Goal: Book appointment/travel/reservation

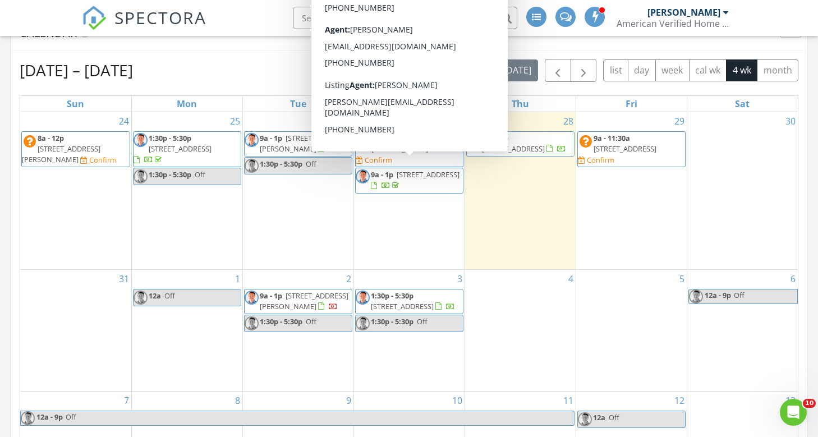
scroll to position [816, 0]
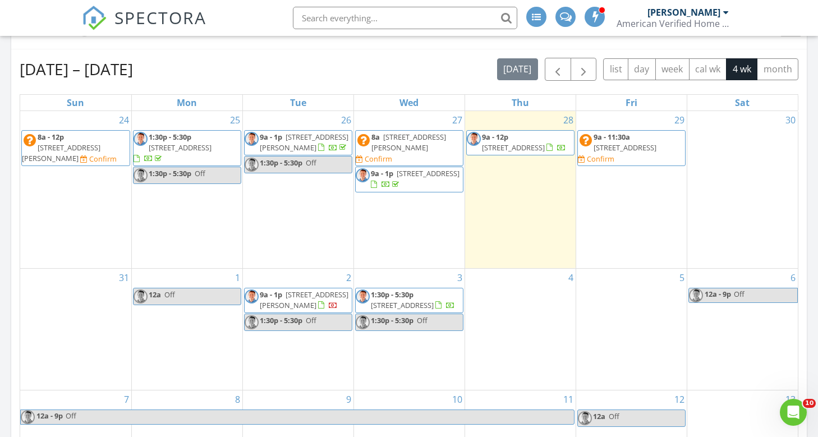
click at [545, 143] on span "[STREET_ADDRESS]" at bounding box center [513, 148] width 63 height 10
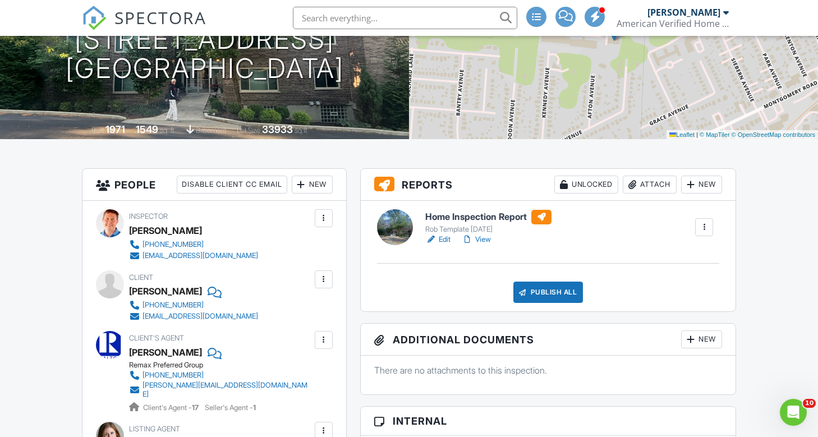
click at [488, 240] on link "View" at bounding box center [476, 239] width 29 height 11
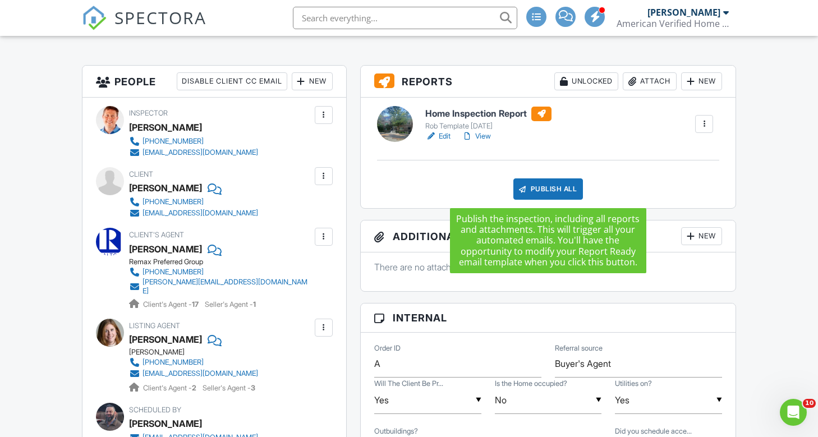
click at [547, 192] on div "Publish All" at bounding box center [549, 188] width 70 height 21
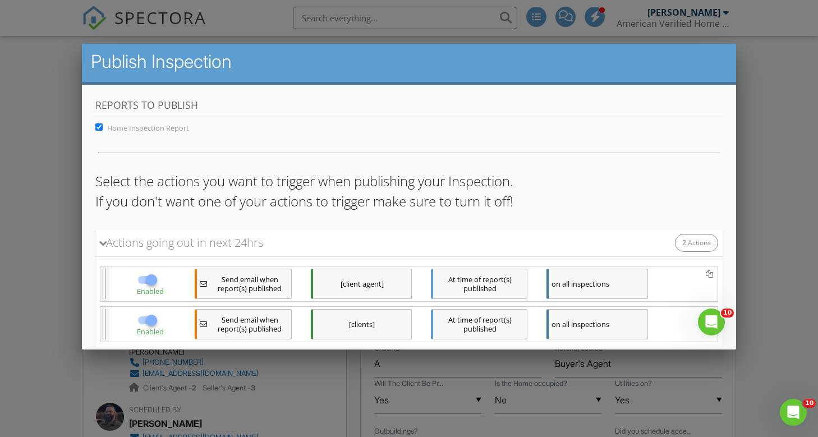
scroll to position [70, 0]
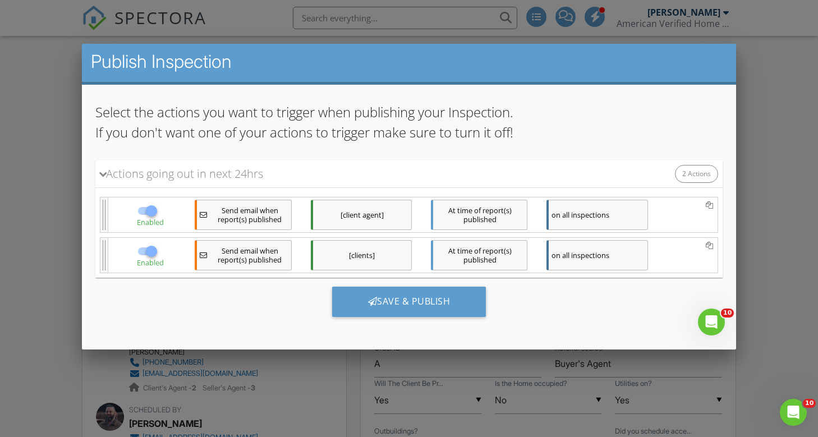
click at [356, 254] on div "[clients]" at bounding box center [360, 255] width 101 height 30
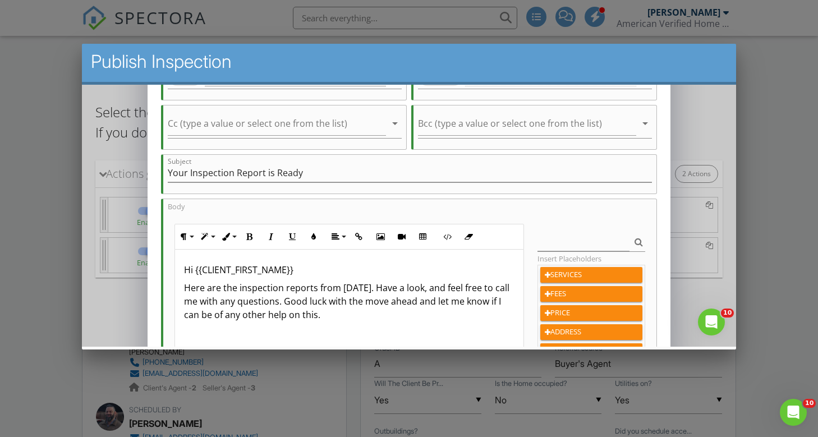
scroll to position [97, 0]
drag, startPoint x: 219, startPoint y: 288, endPoint x: 209, endPoint y: 289, distance: 10.7
click at [209, 289] on p "Here are the inspection reports from today. Have a look, and feel free to call …" at bounding box center [349, 300] width 331 height 40
click at [305, 290] on p "Here is the inspection reports from today. Have a look, and feel free to call m…" at bounding box center [349, 300] width 331 height 40
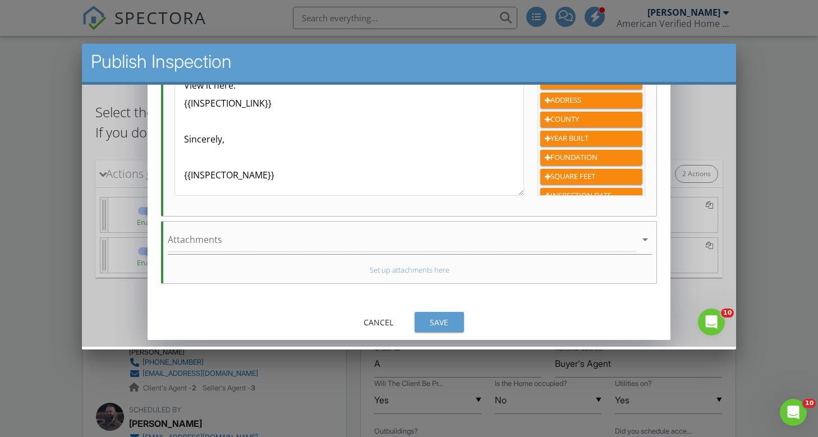
scroll to position [328, 0]
click at [441, 320] on div "Save" at bounding box center [438, 322] width 31 height 12
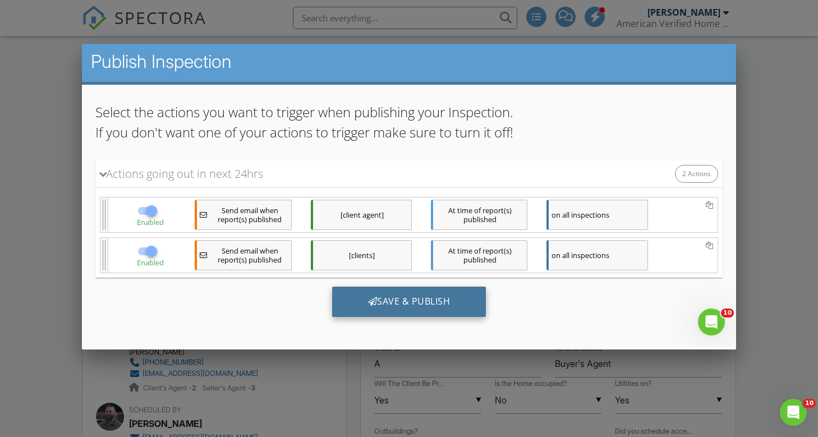
click at [418, 302] on div "Save & Publish" at bounding box center [409, 301] width 154 height 30
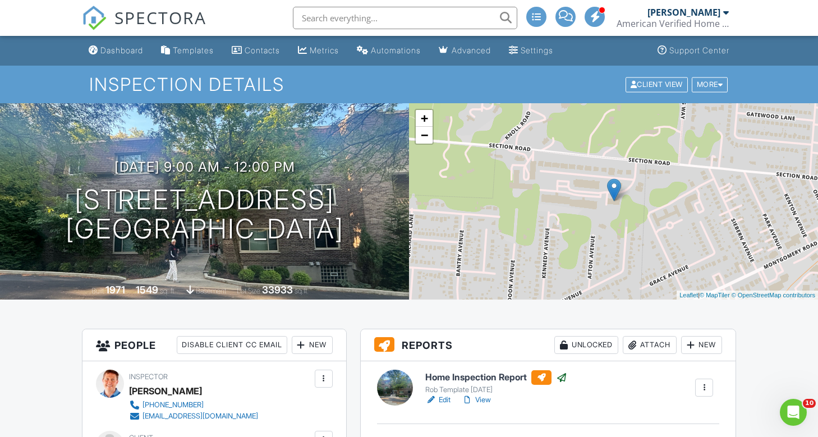
click at [131, 51] on div "Dashboard" at bounding box center [121, 50] width 43 height 10
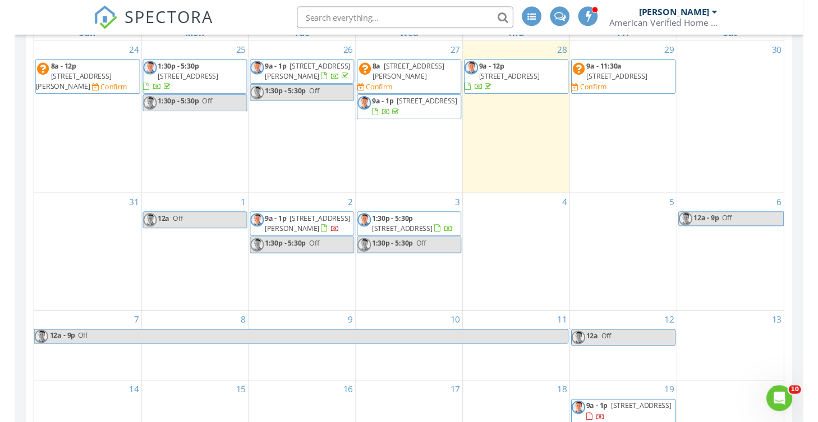
scroll to position [887, 0]
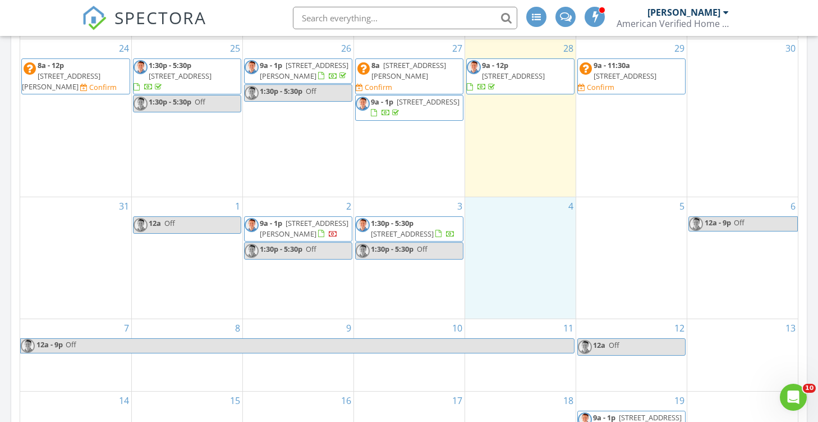
click at [497, 199] on div "4" at bounding box center [520, 258] width 111 height 122
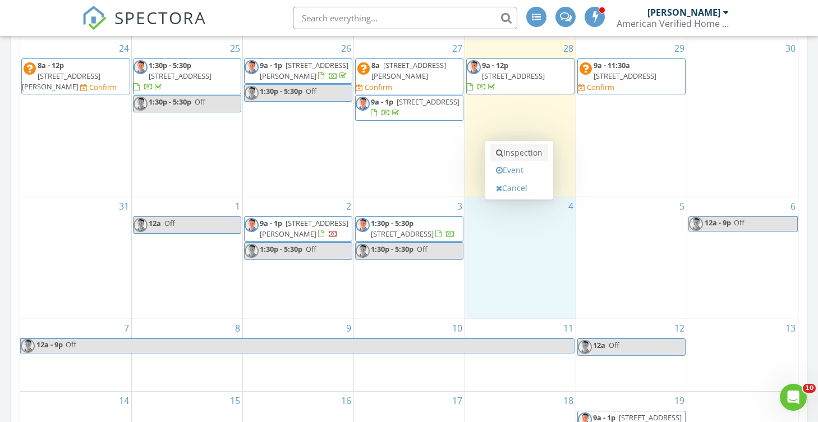
click at [523, 151] on link "Inspection" at bounding box center [520, 153] width 58 height 18
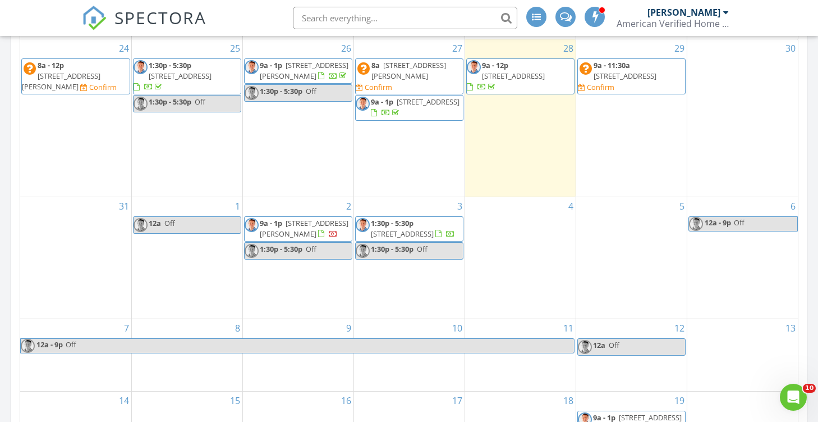
click at [532, 220] on div "4" at bounding box center [520, 258] width 111 height 122
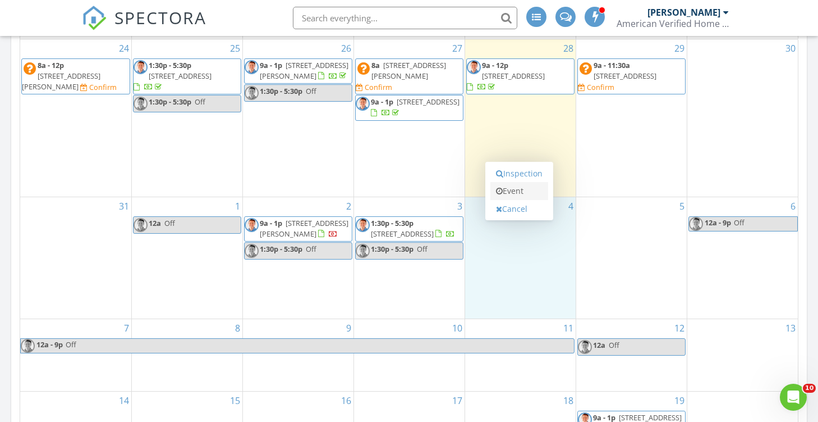
click at [518, 194] on link "Event" at bounding box center [520, 191] width 58 height 18
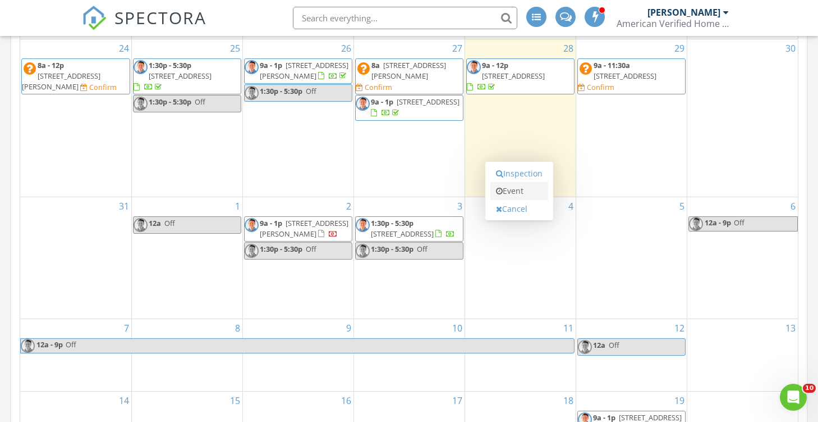
click at [514, 191] on link "Event" at bounding box center [520, 191] width 58 height 18
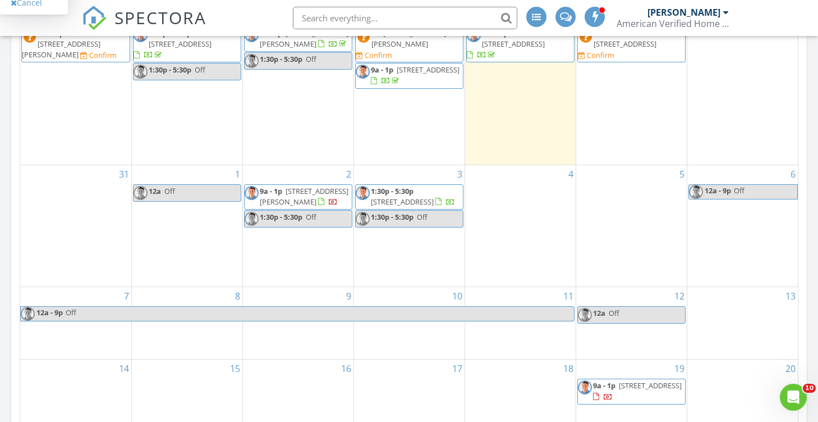
scroll to position [921, 0]
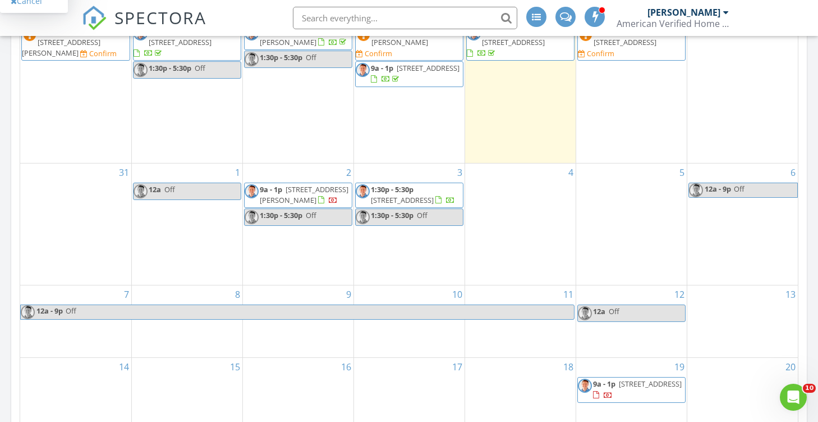
click at [509, 171] on div "4" at bounding box center [520, 224] width 111 height 122
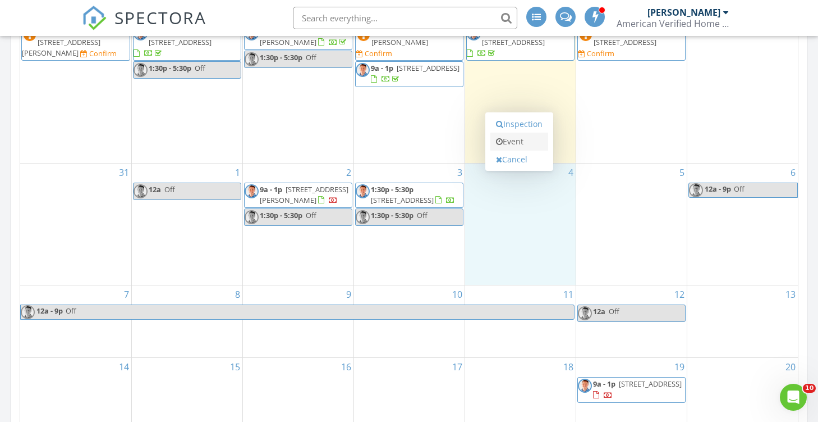
click at [530, 141] on link "Event" at bounding box center [520, 141] width 58 height 18
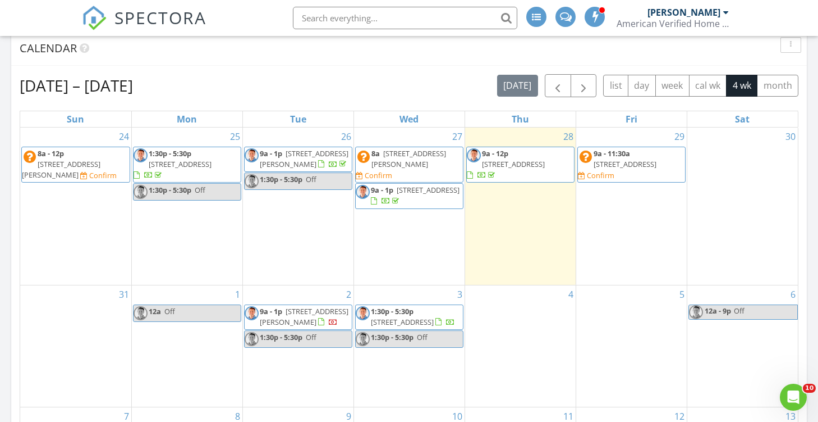
scroll to position [800, 0]
click at [501, 297] on div "4" at bounding box center [520, 346] width 111 height 122
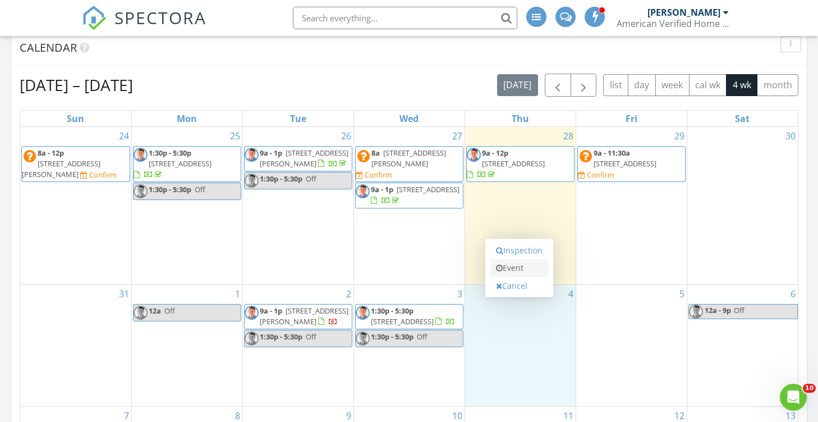
click at [519, 274] on link "Event" at bounding box center [520, 268] width 58 height 18
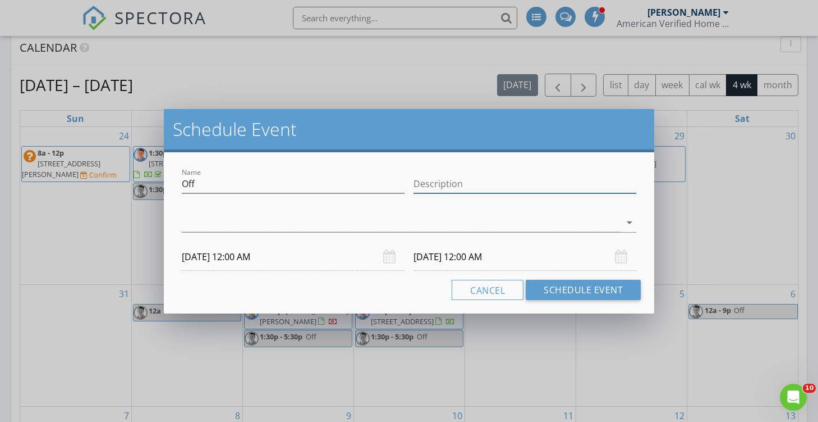
click at [492, 184] on input "Description" at bounding box center [525, 184] width 223 height 19
type input "[PERSON_NAME]"
drag, startPoint x: 229, startPoint y: 218, endPoint x: 225, endPoint y: 222, distance: 6.0
click at [229, 218] on div at bounding box center [401, 222] width 439 height 19
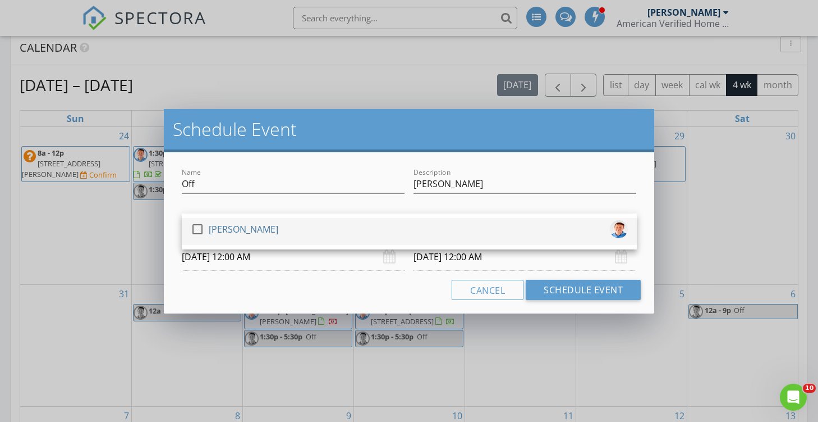
click at [191, 231] on div at bounding box center [197, 228] width 19 height 19
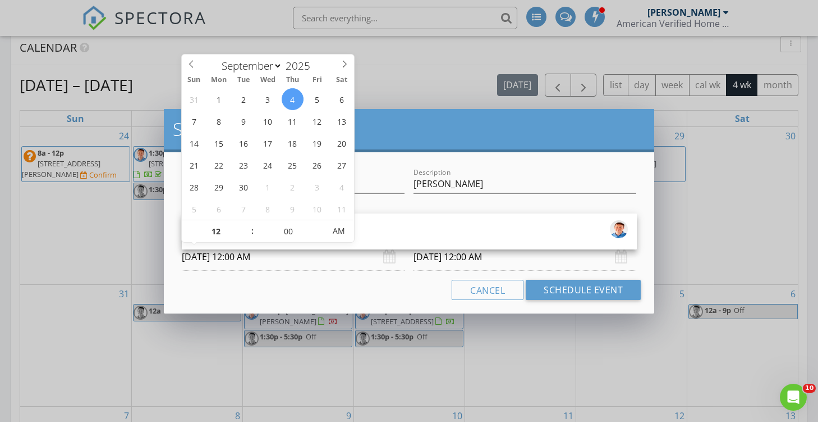
click at [241, 255] on input "[DATE] 12:00 AM" at bounding box center [293, 257] width 223 height 28
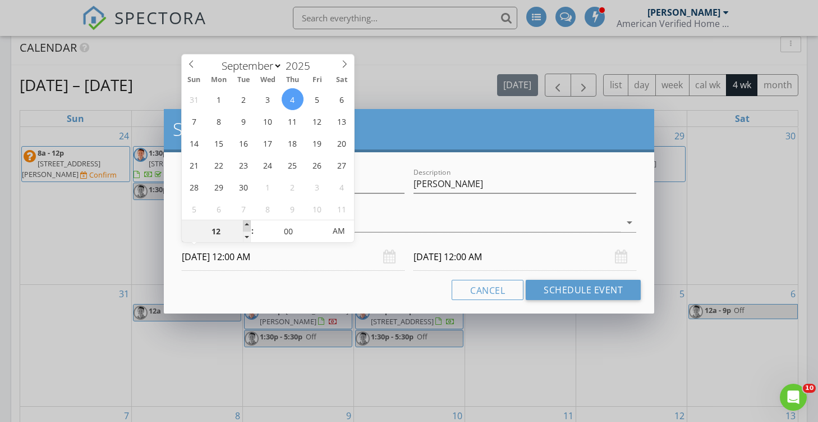
type input "01"
type input "[DATE] 1:00 AM"
click at [247, 225] on span at bounding box center [247, 225] width 8 height 11
type input "02"
type input "[DATE] 2:00 AM"
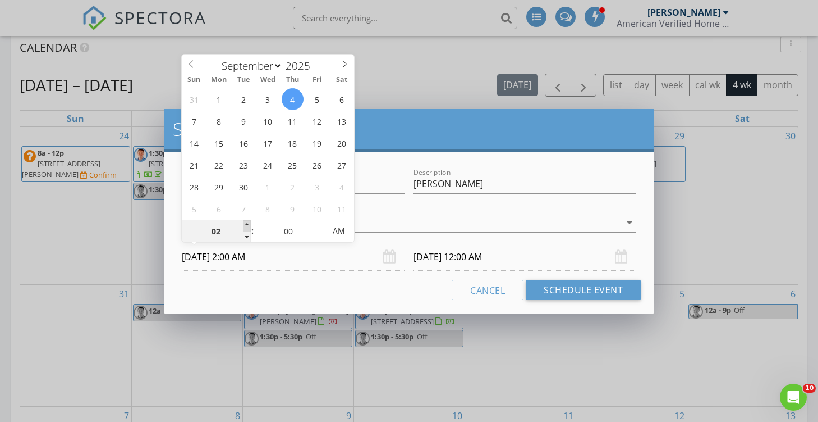
click at [247, 225] on span at bounding box center [247, 225] width 8 height 11
type input "03"
type input "[DATE] 3:00 AM"
click at [247, 225] on span at bounding box center [247, 225] width 8 height 11
type input "04"
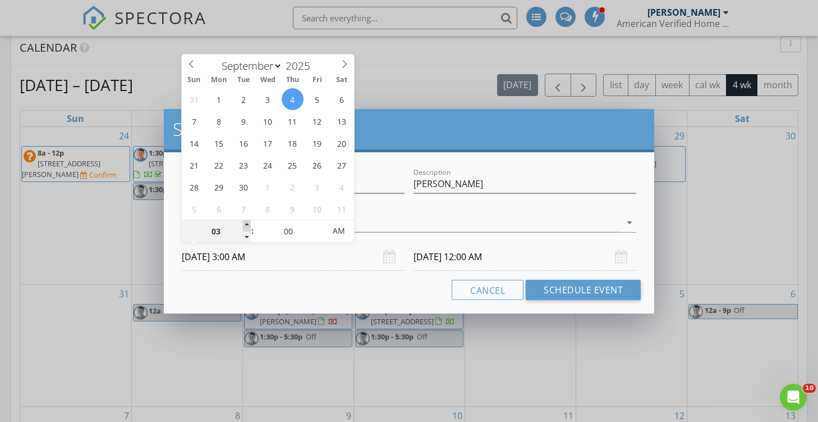
type input "[DATE] 4:00 AM"
click at [247, 225] on span at bounding box center [247, 225] width 8 height 11
type input "05"
type input "[DATE] 5:00 AM"
click at [247, 225] on span at bounding box center [247, 225] width 8 height 11
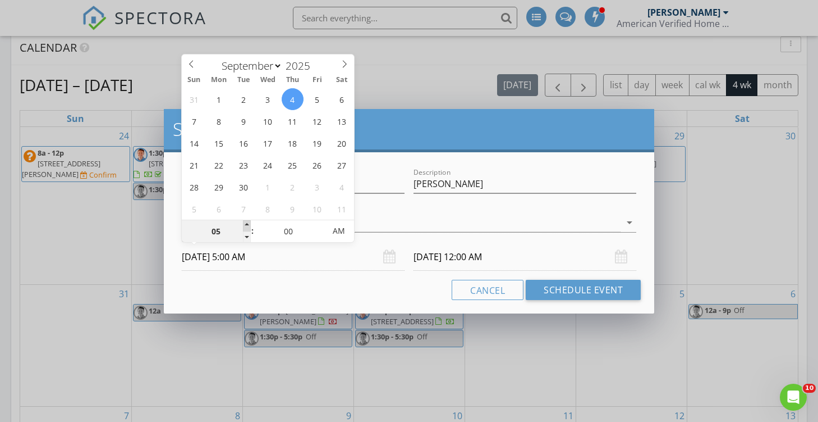
type input "[DATE] 5:00 AM"
type input "06"
type input "[DATE] 6:00 AM"
click at [247, 225] on span at bounding box center [247, 225] width 8 height 11
type input "07"
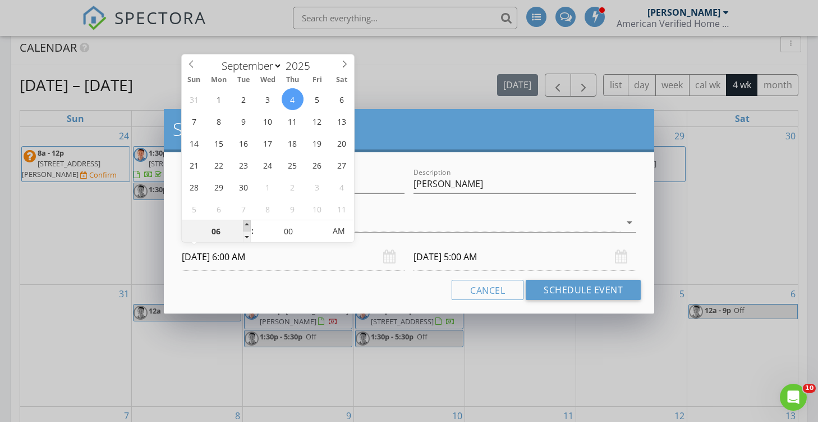
type input "[DATE] 7:00 AM"
click at [247, 225] on span at bounding box center [247, 225] width 8 height 11
type input "08"
type input "[DATE] 8:00 AM"
click at [247, 225] on span at bounding box center [247, 225] width 8 height 11
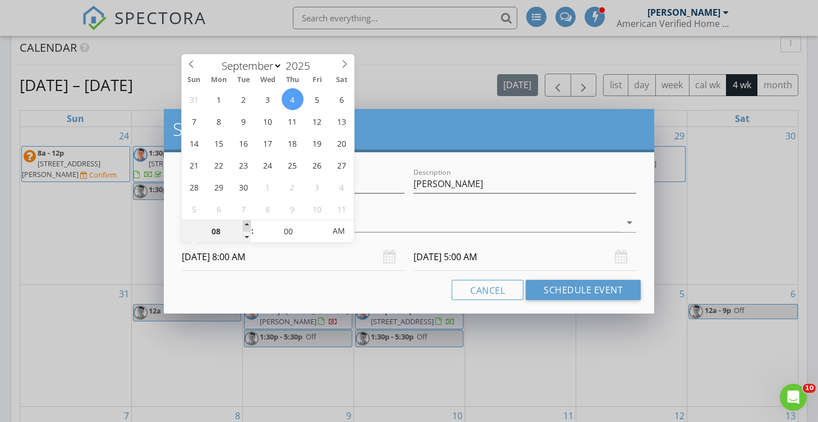
type input "[DATE] 8:00 AM"
type input "09"
type input "[DATE] 9:00 AM"
click at [247, 225] on span at bounding box center [247, 225] width 8 height 11
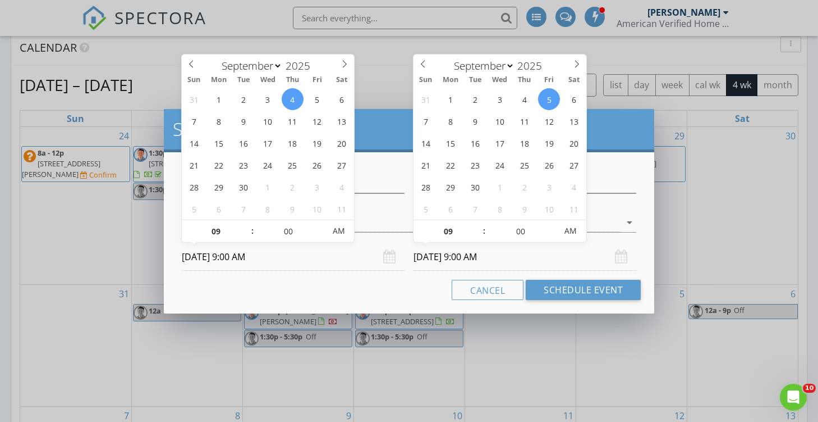
click at [434, 255] on input "[DATE] 9:00 AM" at bounding box center [525, 257] width 223 height 28
type input "[DATE] 9:00 AM"
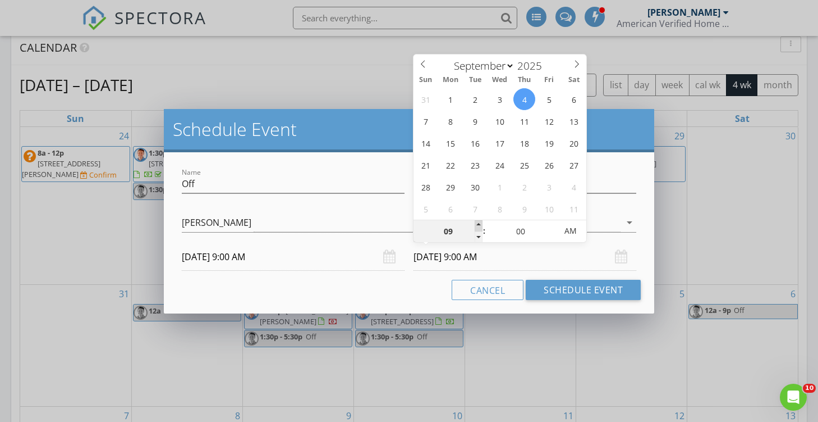
type input "10"
type input "[DATE] 10:00 AM"
click at [479, 225] on span at bounding box center [479, 225] width 8 height 11
type input "11"
type input "[DATE] 11:00 AM"
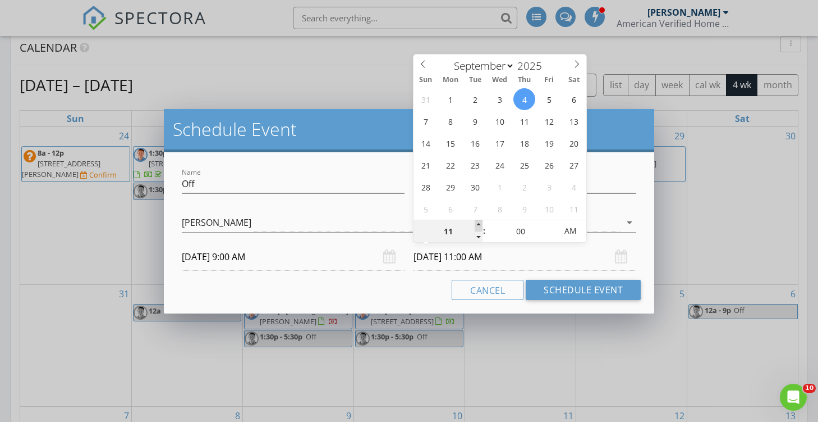
click at [479, 225] on span at bounding box center [479, 225] width 8 height 11
type input "12"
type input "[DATE] 12:00 PM"
click at [479, 225] on span at bounding box center [479, 225] width 8 height 11
type input "01"
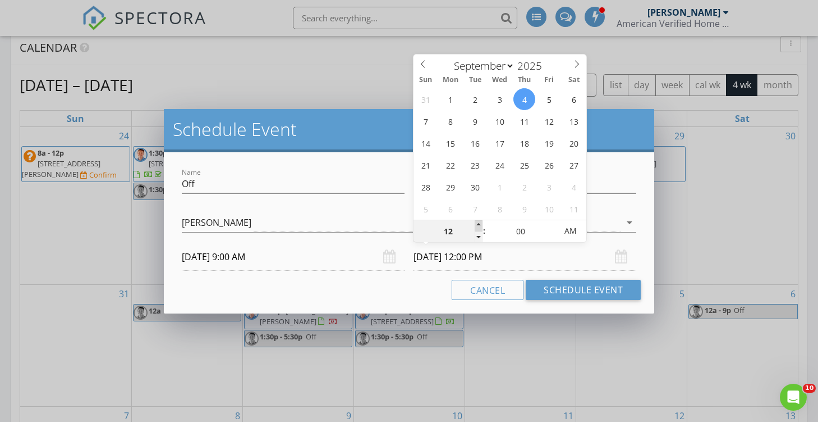
type input "[DATE] 1:00 PM"
click at [479, 225] on span at bounding box center [479, 225] width 8 height 11
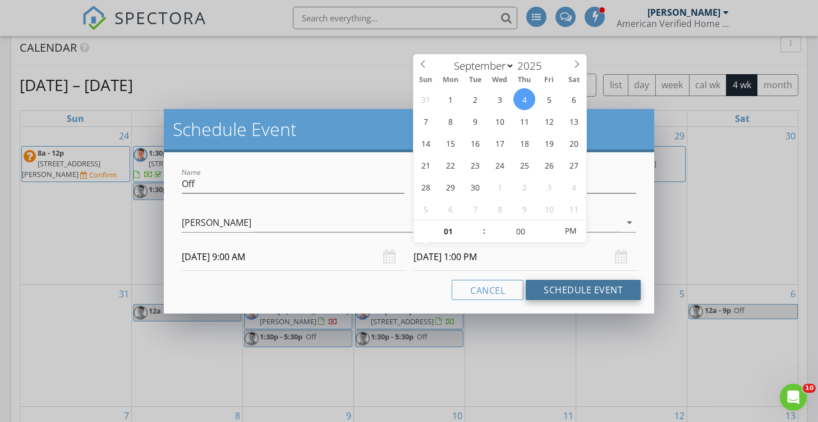
click at [591, 291] on button "Schedule Event" at bounding box center [583, 290] width 115 height 20
